Goal: Task Accomplishment & Management: Use online tool/utility

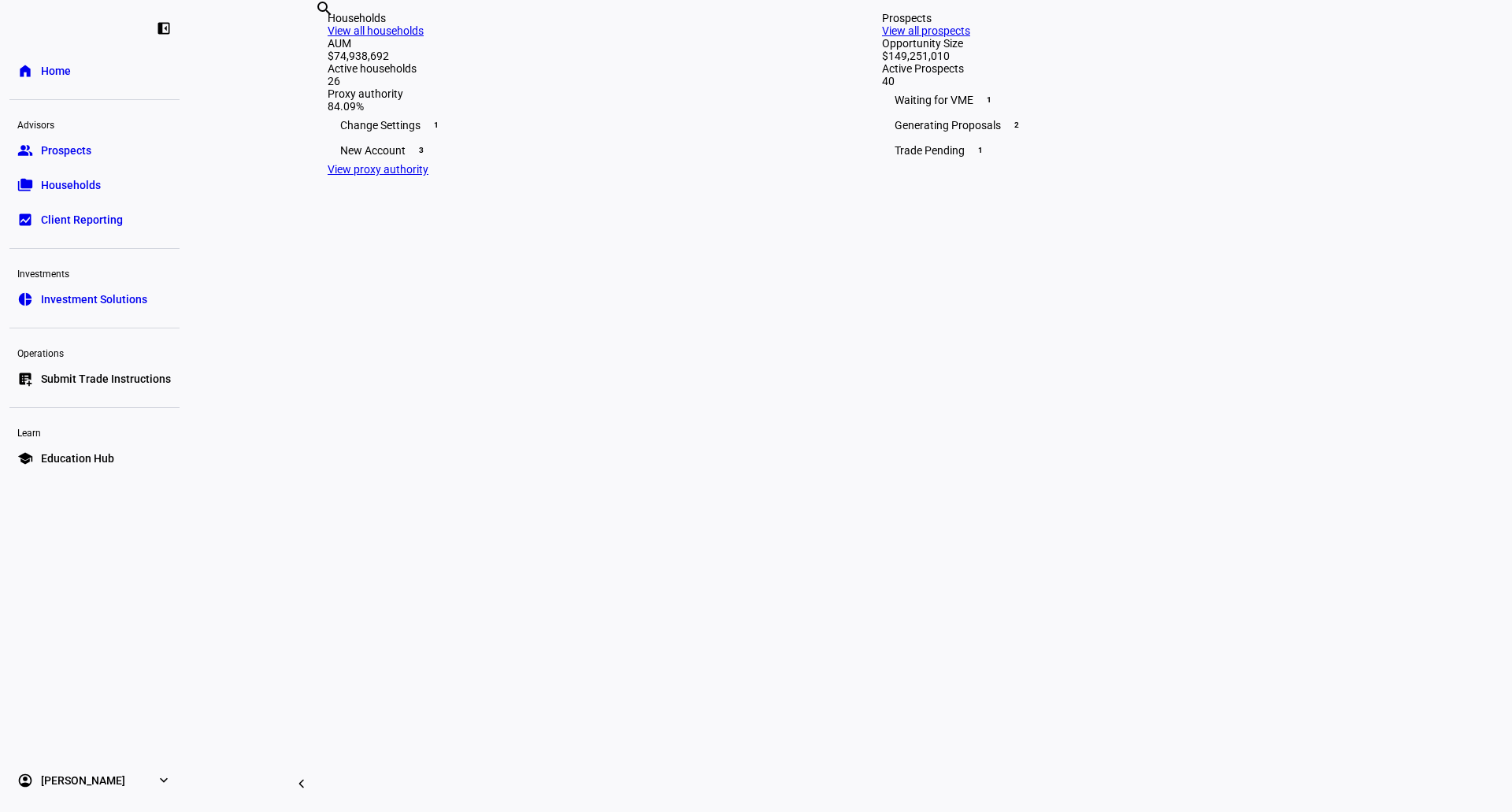
scroll to position [393, 0]
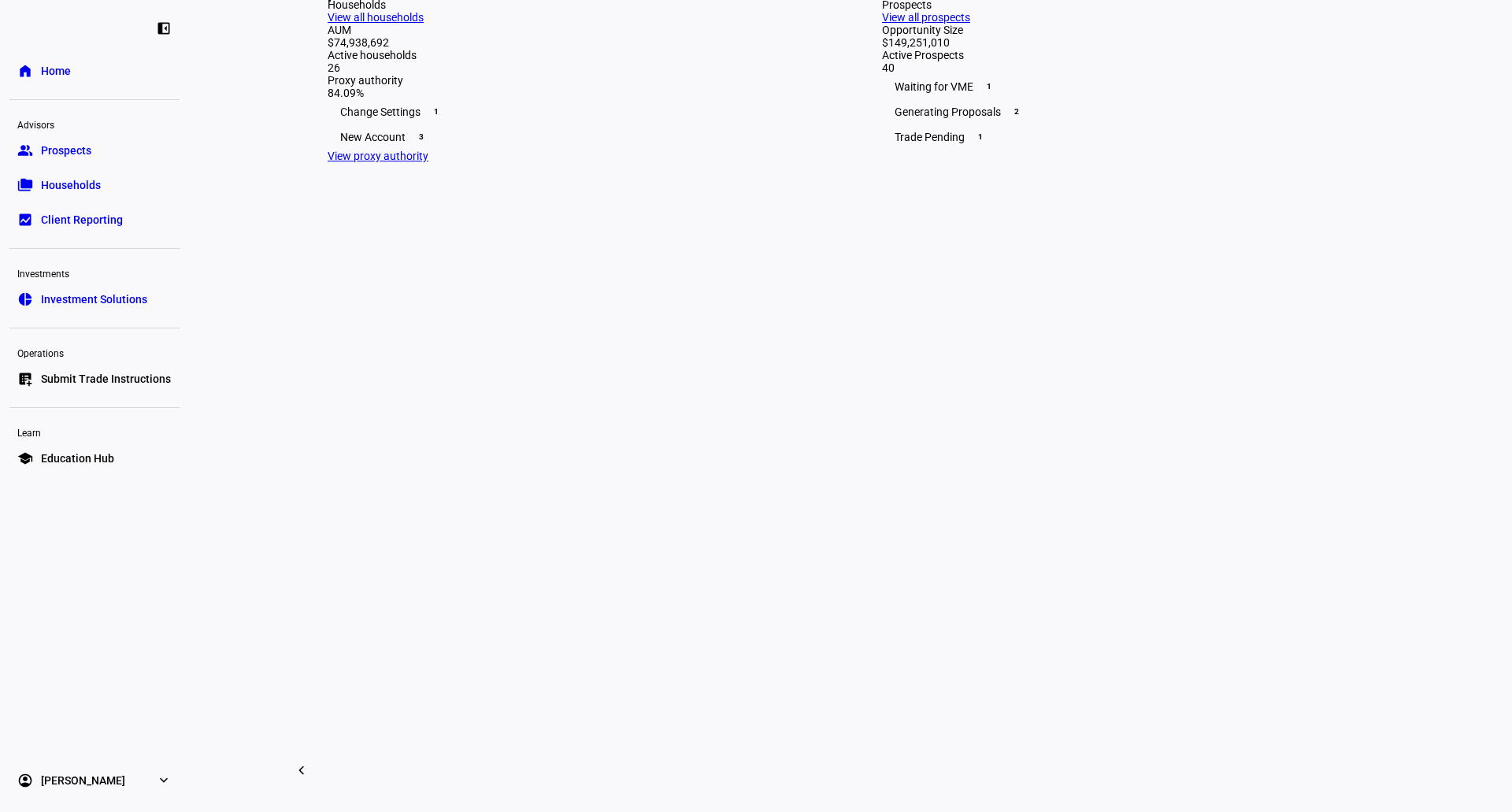
click at [514, 150] on div "New Account 3" at bounding box center [573, 137] width 491 height 25
